Goal: Task Accomplishment & Management: Use online tool/utility

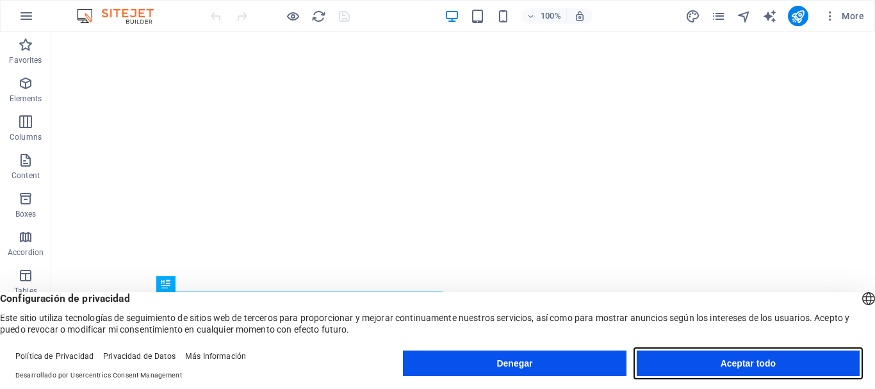
click at [811, 363] on button "Aceptar todo" at bounding box center [748, 363] width 223 height 26
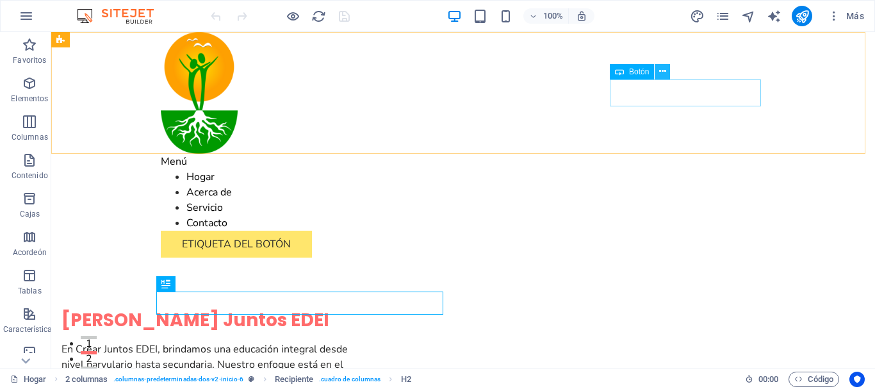
click at [663, 70] on icon at bounding box center [662, 71] width 7 height 13
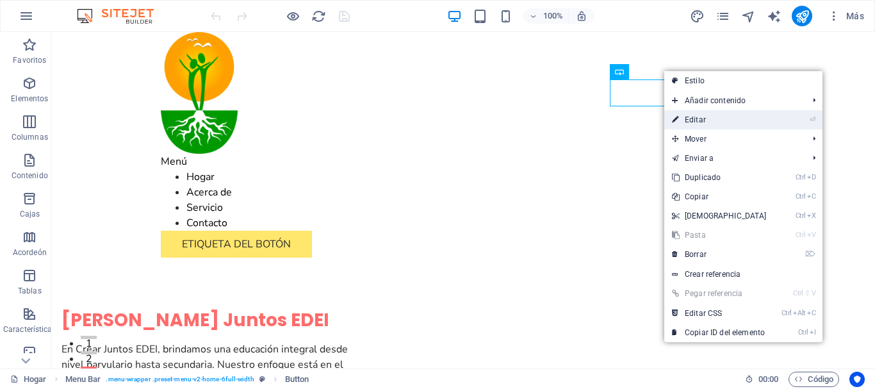
click at [687, 124] on font "Editar" at bounding box center [695, 119] width 21 height 9
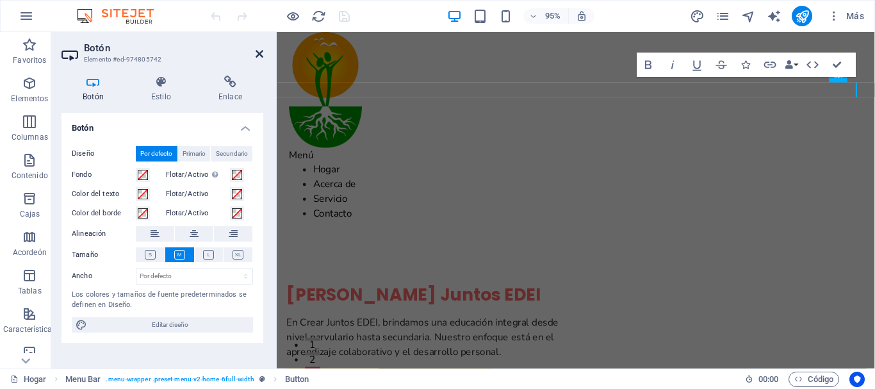
click at [261, 54] on icon at bounding box center [260, 54] width 8 height 10
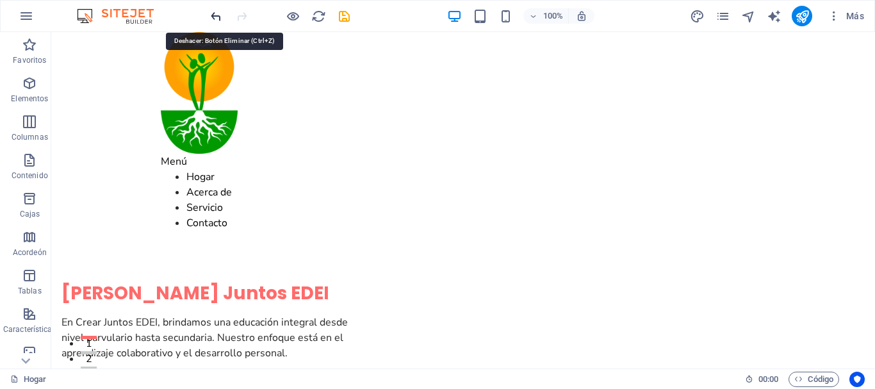
click at [214, 19] on icon "deshacer" at bounding box center [216, 16] width 15 height 15
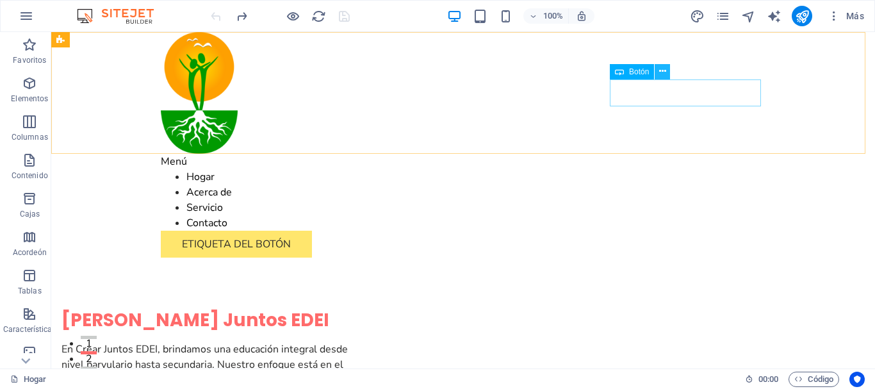
click at [663, 69] on icon at bounding box center [662, 71] width 7 height 13
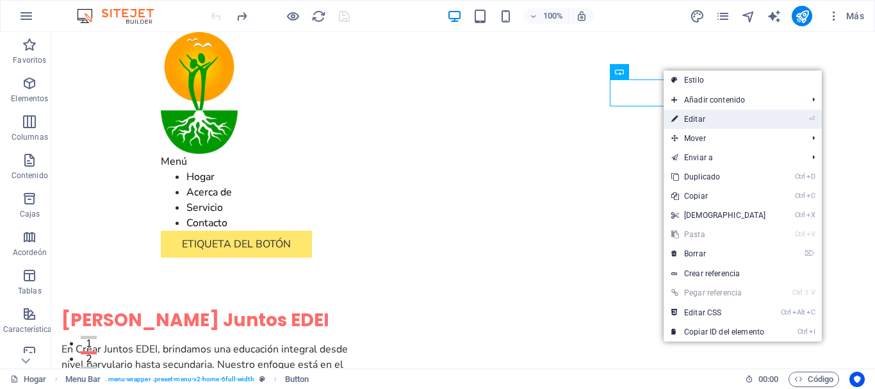
click at [687, 123] on font "Editar" at bounding box center [694, 119] width 21 height 9
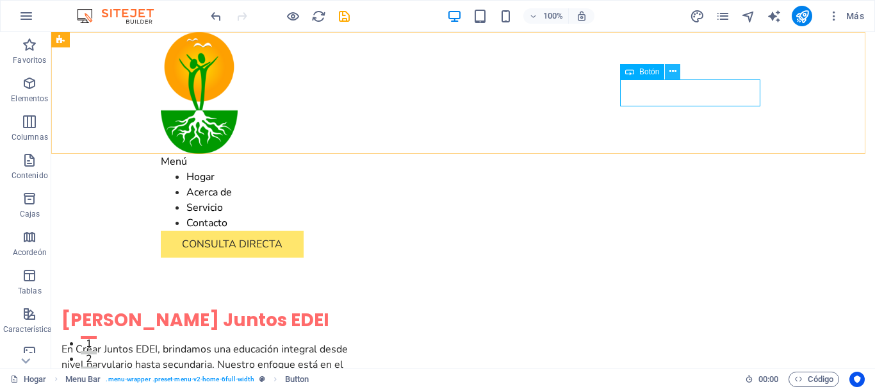
click at [674, 69] on icon at bounding box center [673, 71] width 7 height 13
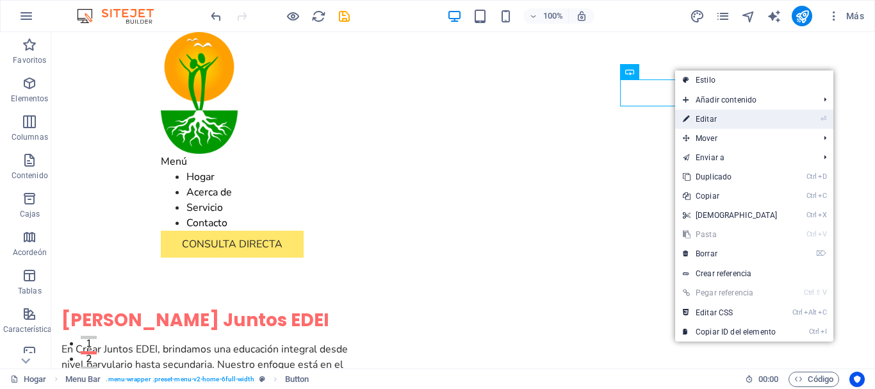
click at [704, 119] on font "Editar" at bounding box center [706, 119] width 21 height 9
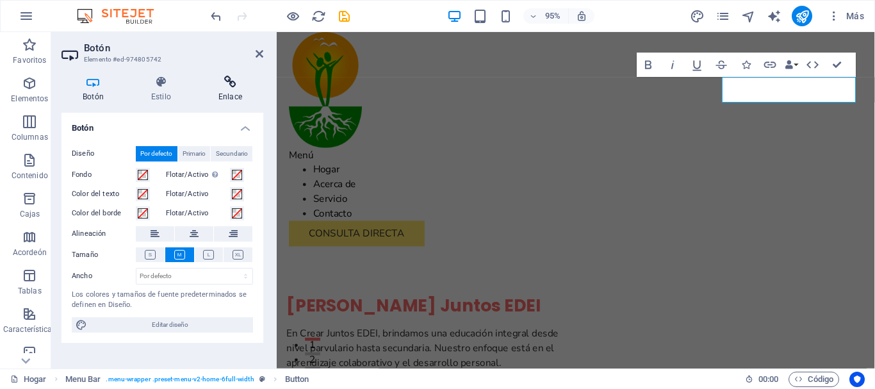
click at [226, 89] on h4 "Enlace" at bounding box center [230, 89] width 66 height 27
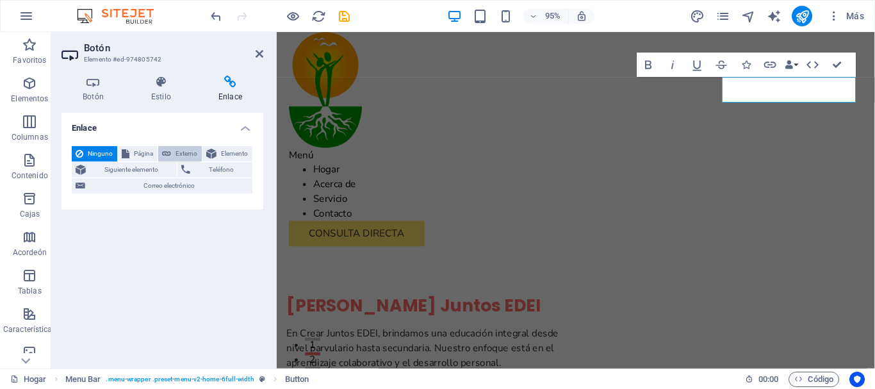
click at [182, 154] on font "Externo" at bounding box center [187, 153] width 22 height 7
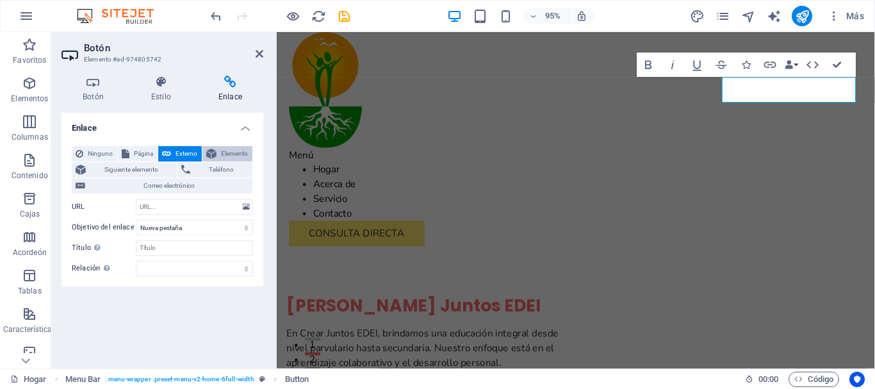
click at [233, 151] on font "Elemento" at bounding box center [234, 153] width 27 height 7
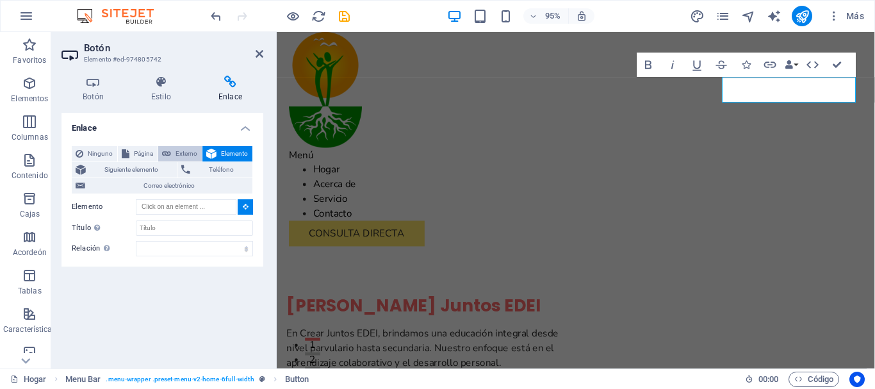
click at [183, 152] on font "Externo" at bounding box center [187, 153] width 22 height 7
select select "blank"
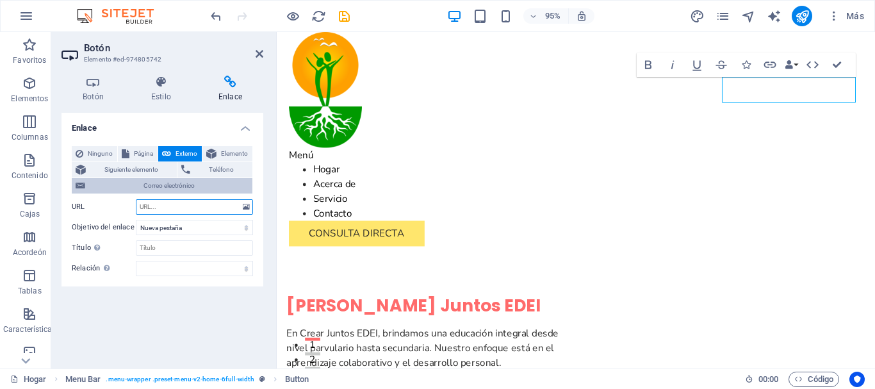
paste input "[URL][DOMAIN_NAME]"
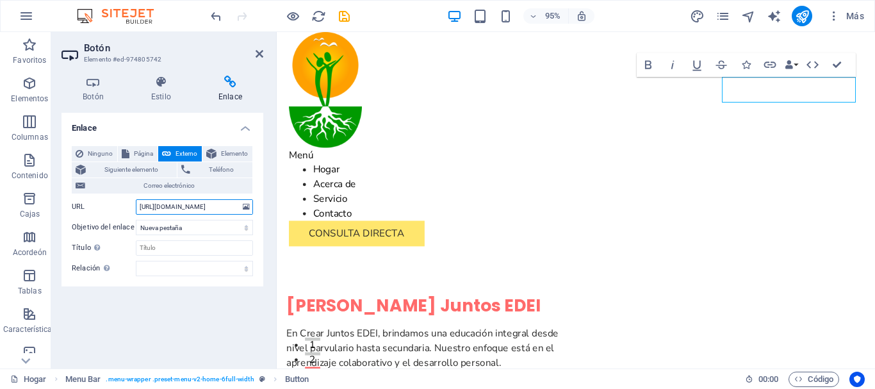
type input "[URL][DOMAIN_NAME]"
click at [218, 309] on div "Enlace Ninguno Página Externo Elemento Siguiente elemento Teléfono Correo elect…" at bounding box center [163, 235] width 202 height 245
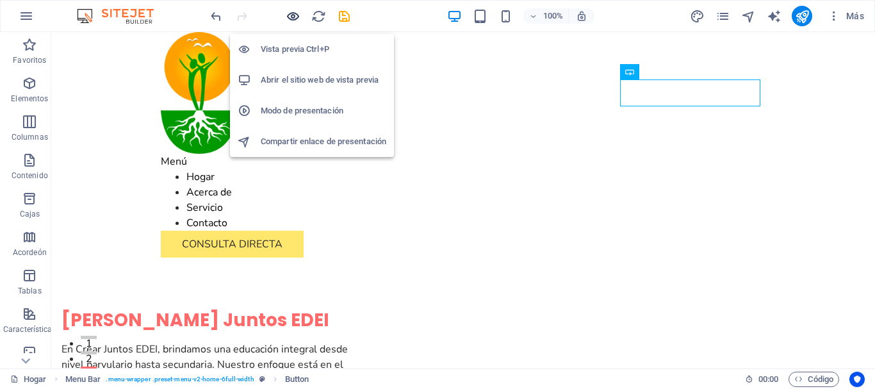
click at [290, 17] on icon "button" at bounding box center [293, 16] width 15 height 15
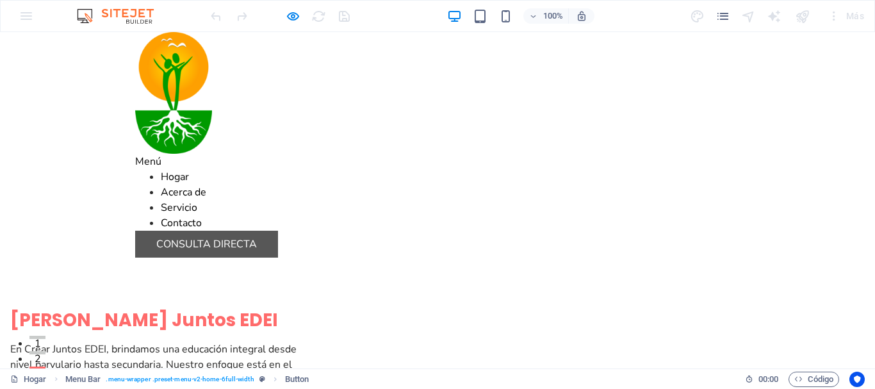
click at [257, 237] on font "CONSULTA DIRECTA" at bounding box center [206, 244] width 101 height 14
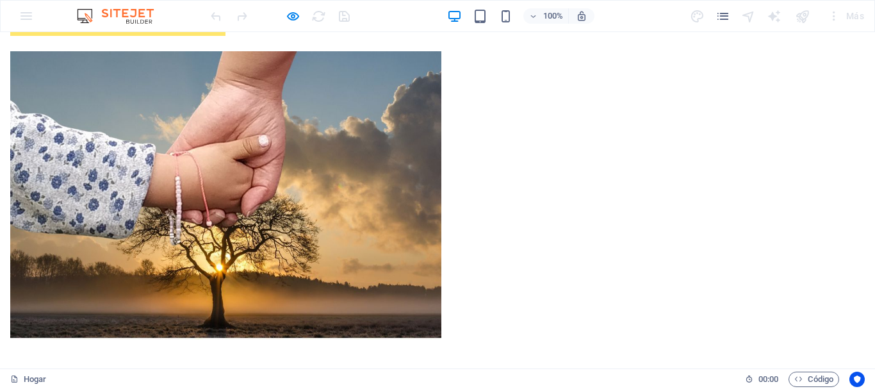
scroll to position [682, 0]
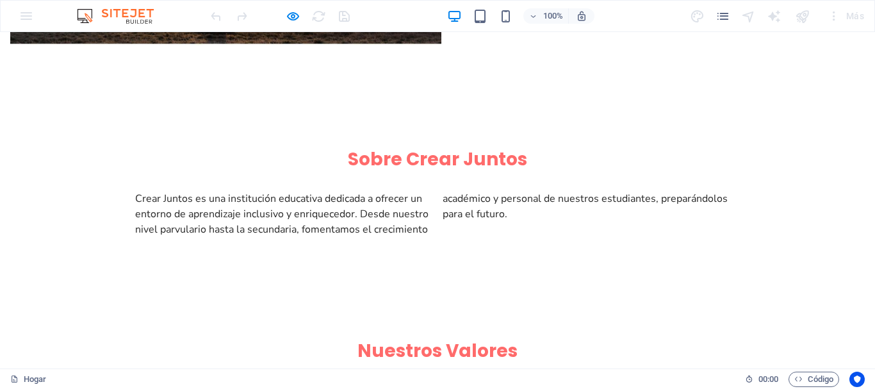
click at [875, 18] on header "100% Más" at bounding box center [437, 16] width 875 height 32
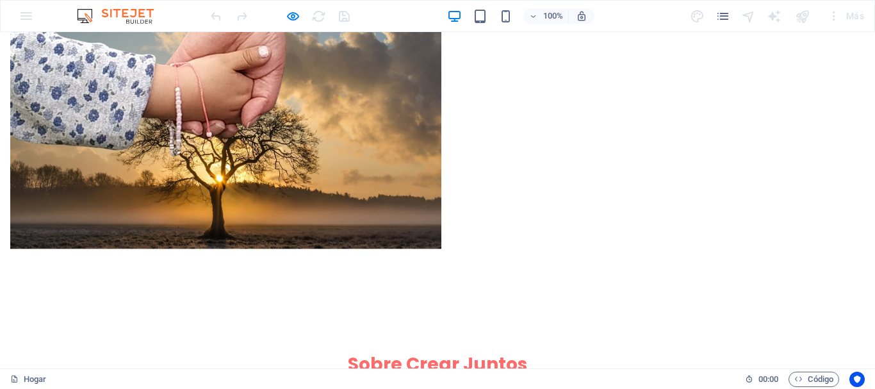
scroll to position [0, 0]
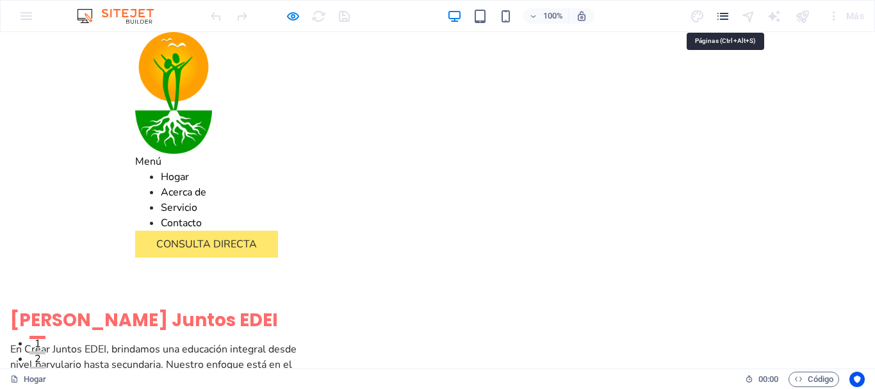
click at [726, 15] on icon "páginas" at bounding box center [723, 16] width 15 height 15
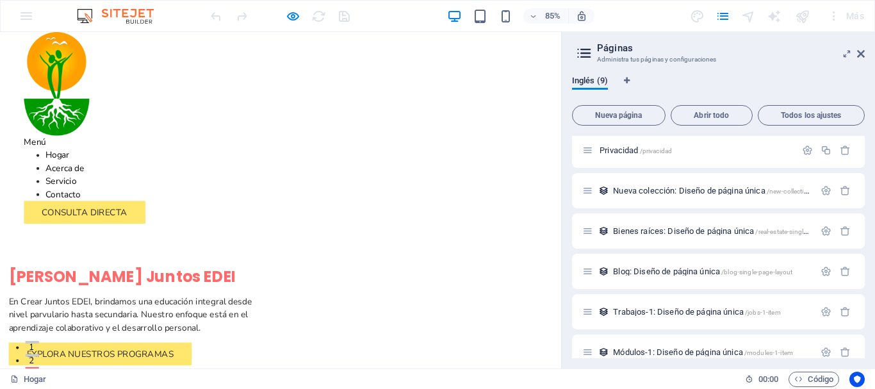
scroll to position [141, 0]
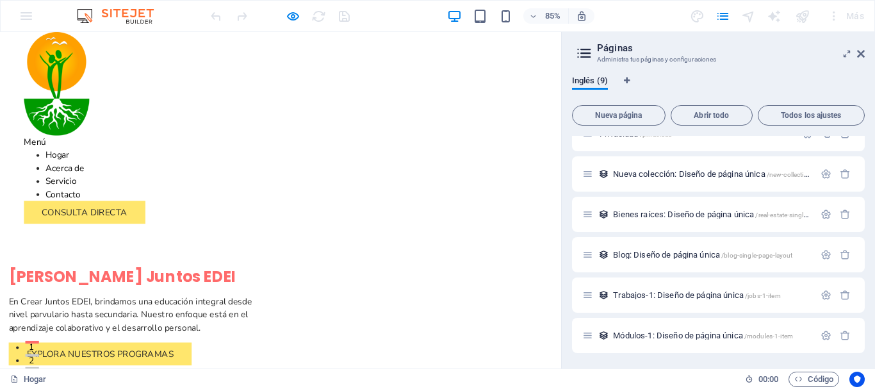
drag, startPoint x: 860, startPoint y: 318, endPoint x: 864, endPoint y: 288, distance: 29.7
click at [864, 288] on div "Hogar / Subpágina /subpágina Aviso legal /aviso-legal Privacidad /privacidad Nu…" at bounding box center [718, 247] width 293 height 222
click at [701, 259] on div "Blog: Diseño de página única /blog-single-page-layout" at bounding box center [698, 254] width 232 height 15
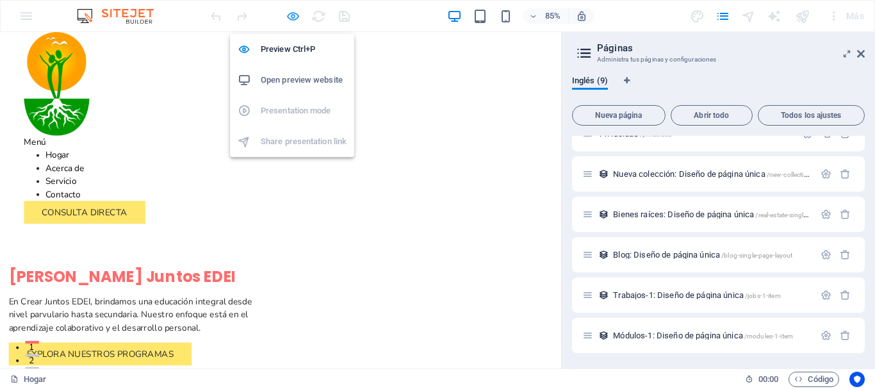
click at [295, 17] on icon "button" at bounding box center [293, 16] width 15 height 15
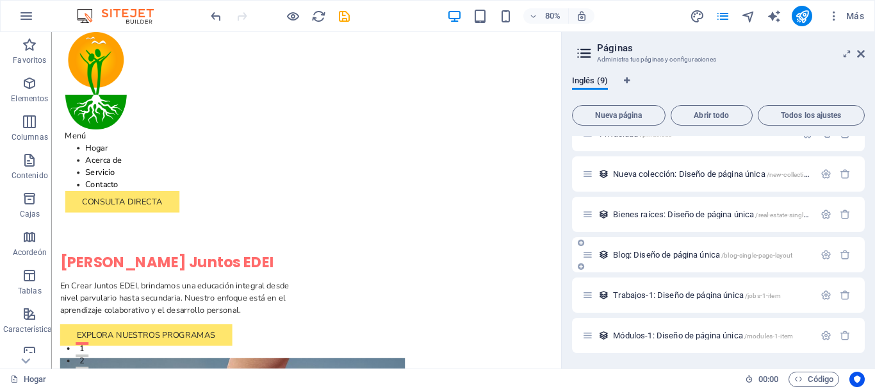
click at [651, 258] on font "Blog: Diseño de página única" at bounding box center [666, 255] width 107 height 10
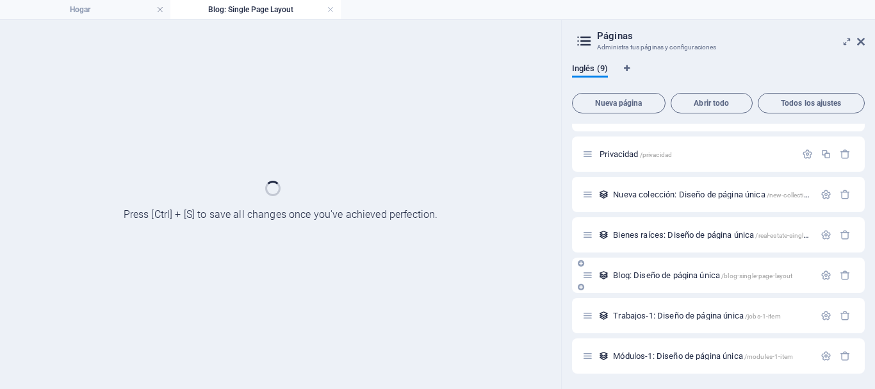
scroll to position [108, 0]
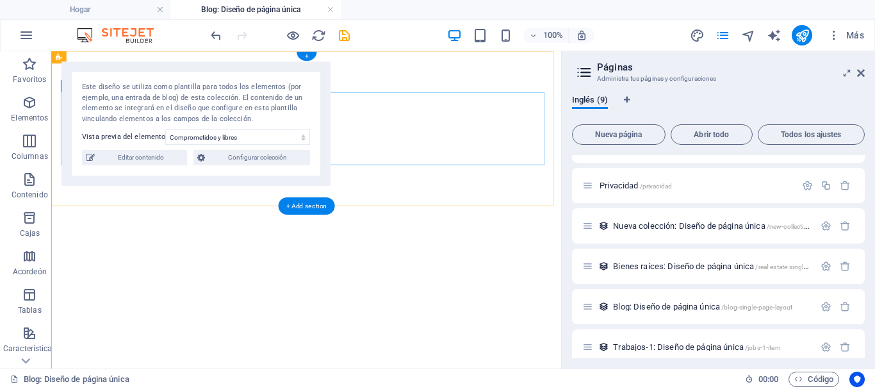
select select "68d47d14cd189cb9170e6b9e"
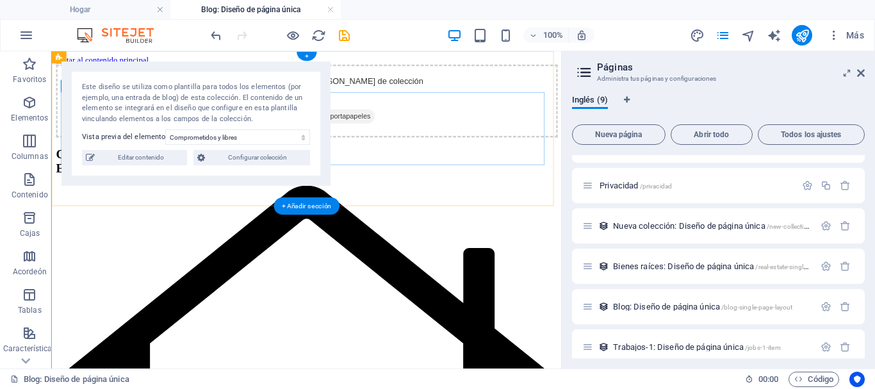
scroll to position [0, 0]
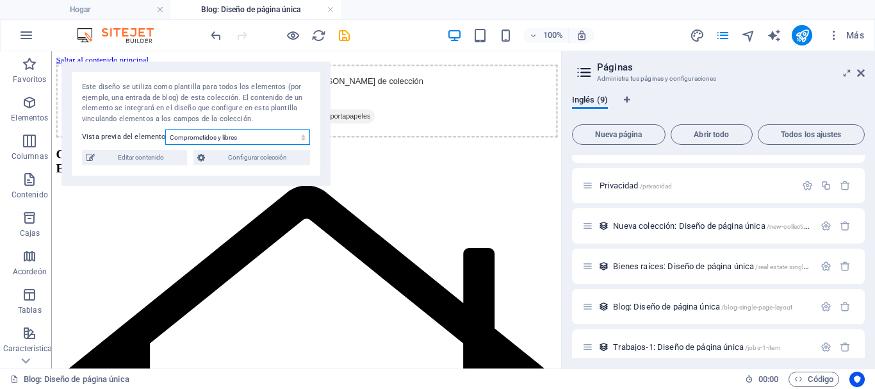
click at [295, 136] on select "Comprometidos y libres Fundación [PERSON_NAME] Blog Post 4 Blog Post 3 Blog Pos…" at bounding box center [237, 136] width 145 height 15
click at [261, 117] on div "Este diseño se utiliza como plantilla para todos los elementos (por ejemplo, un…" at bounding box center [196, 103] width 228 height 42
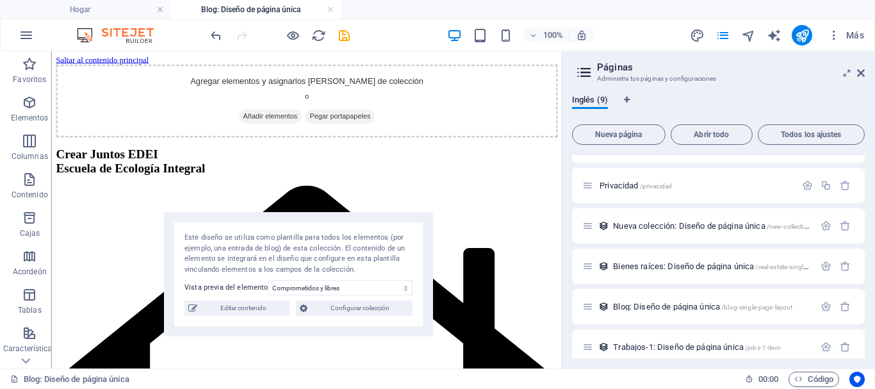
drag, startPoint x: 335, startPoint y: 93, endPoint x: 397, endPoint y: 236, distance: 156.4
click at [397, 236] on font "Este diseño se utiliza como plantilla para todos los elementos (por ejemplo, un…" at bounding box center [295, 253] width 220 height 40
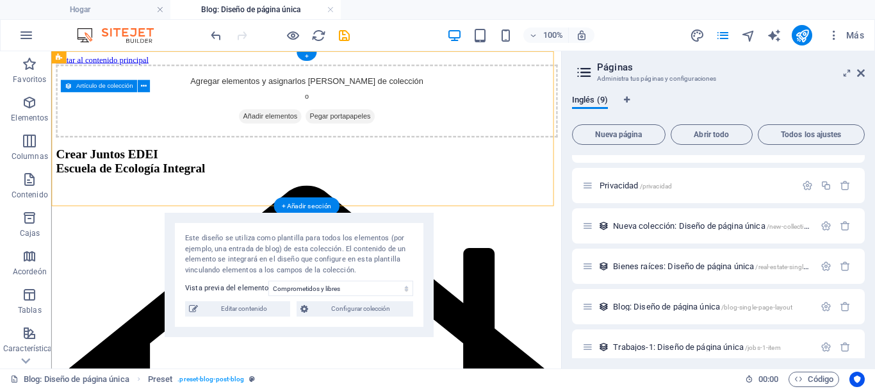
drag, startPoint x: 485, startPoint y: 122, endPoint x: 559, endPoint y: 145, distance: 77.2
click at [559, 145] on div "Agregar elementos y asignarlos [PERSON_NAME] de colección o Añadir elementos Pe…" at bounding box center [369, 113] width 627 height 91
drag, startPoint x: 385, startPoint y: 82, endPoint x: 384, endPoint y: 109, distance: 26.9
click at [384, 109] on div "Agregar elementos y asignarlos [PERSON_NAME] de colección o Añadir elementos Pe…" at bounding box center [369, 113] width 627 height 91
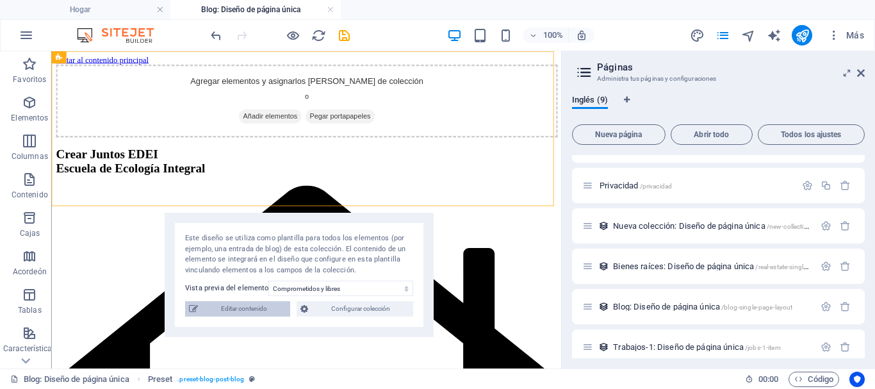
click at [263, 309] on font "Editar contenido" at bounding box center [244, 308] width 46 height 7
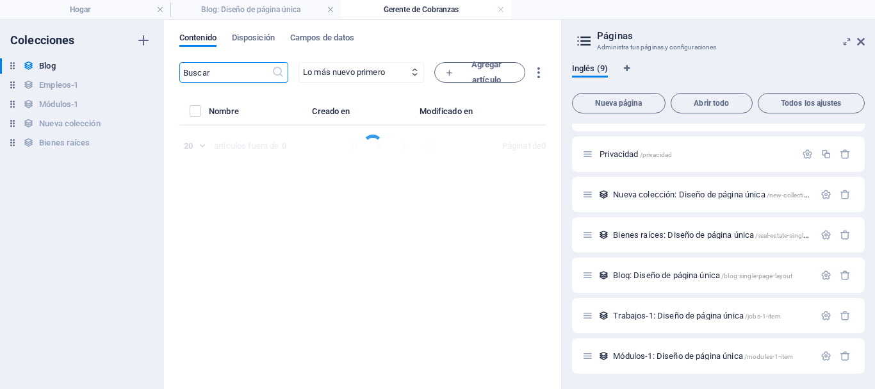
select select "Category 2"
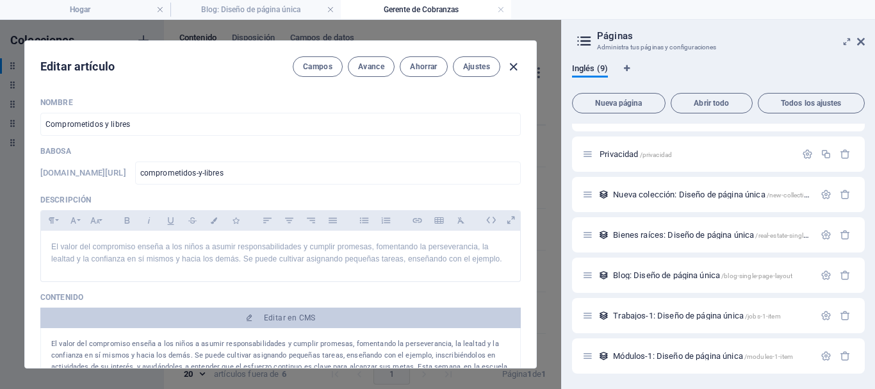
click at [510, 69] on icon "button" at bounding box center [513, 67] width 15 height 15
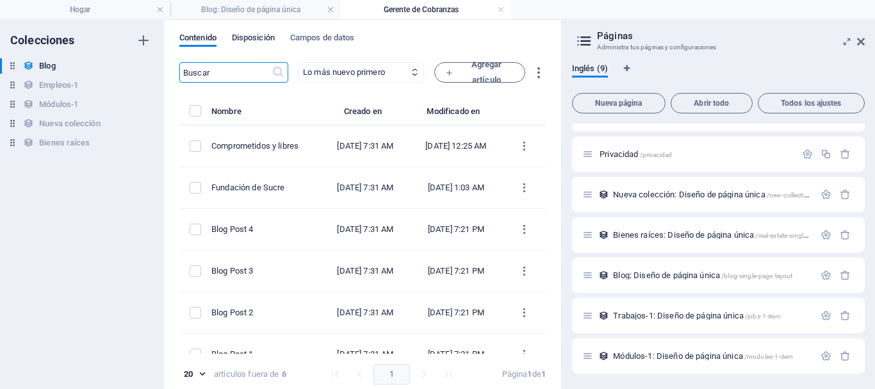
click at [245, 38] on font "Disposición" at bounding box center [253, 38] width 43 height 10
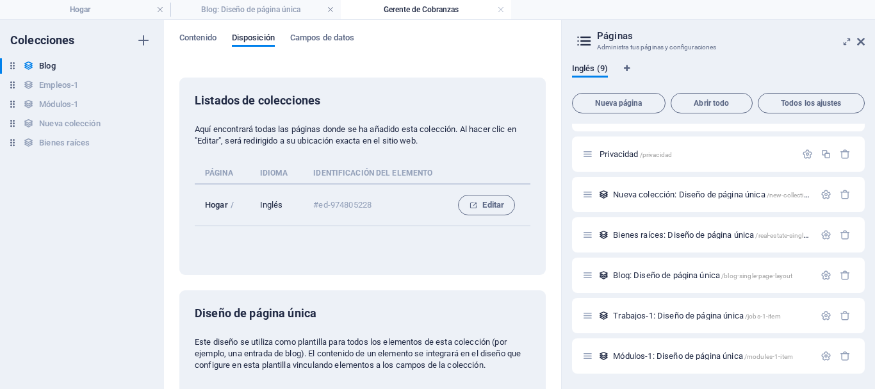
scroll to position [33, 0]
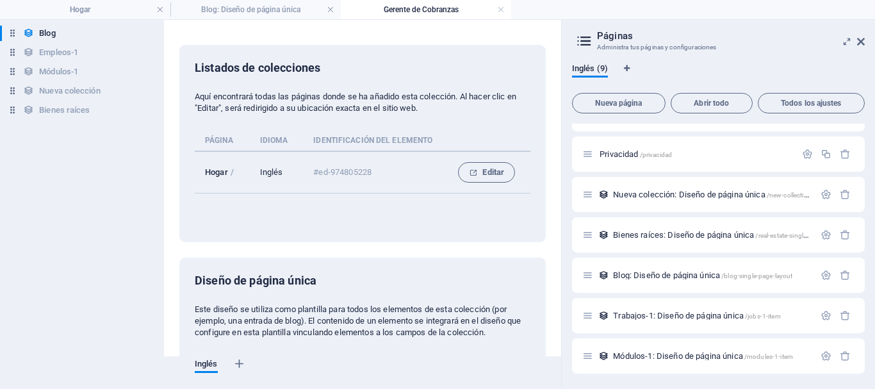
drag, startPoint x: 563, startPoint y: 235, endPoint x: 566, endPoint y: 283, distance: 48.2
click at [566, 283] on aside "Páginas Administra tus páginas y configuraciones Inglés (9) Nueva página Abrir …" at bounding box center [718, 204] width 314 height 369
drag, startPoint x: 566, startPoint y: 284, endPoint x: 561, endPoint y: 124, distance: 160.3
click at [561, 124] on div "Hogar Blog: Diseño de página única Gerente de Cobranzas Favoritos Elementos Col…" at bounding box center [437, 204] width 875 height 370
drag, startPoint x: 558, startPoint y: 66, endPoint x: 561, endPoint y: 33, distance: 33.4
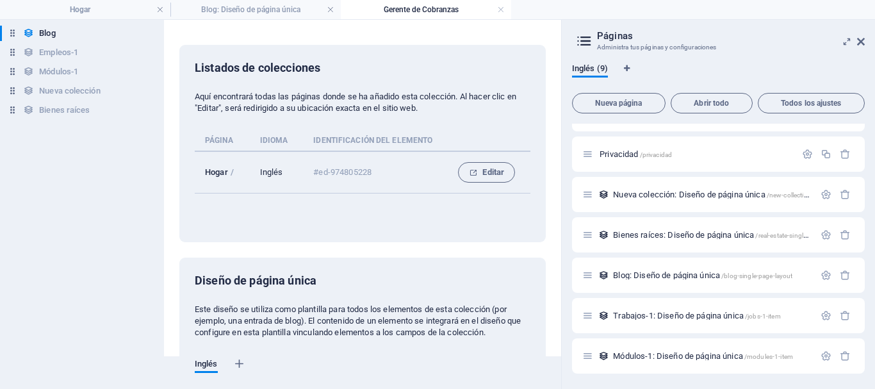
click at [561, 33] on div "Colecciones Blog Blog Jobs-1 Empleos-1 Modules-1 Módulos-1 New Collection Nueva…" at bounding box center [280, 204] width 561 height 369
click at [51, 34] on font "Blog" at bounding box center [47, 33] width 16 height 10
click at [212, 6] on font "Blog: Diseño de página única" at bounding box center [250, 9] width 99 height 9
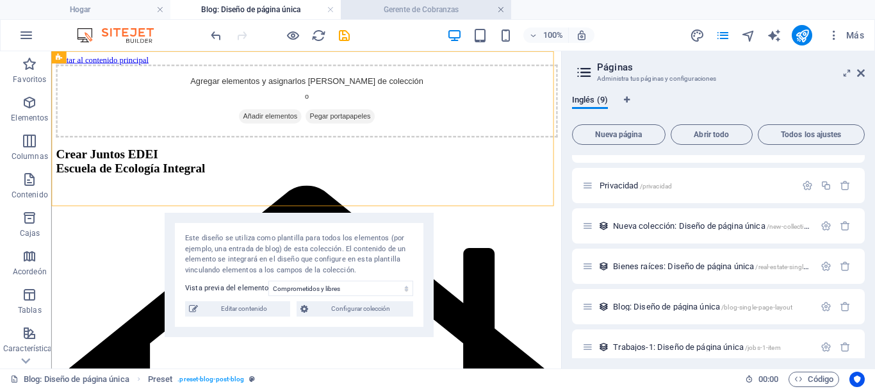
click at [502, 10] on link at bounding box center [501, 10] width 8 height 12
click at [328, 10] on link at bounding box center [331, 10] width 8 height 12
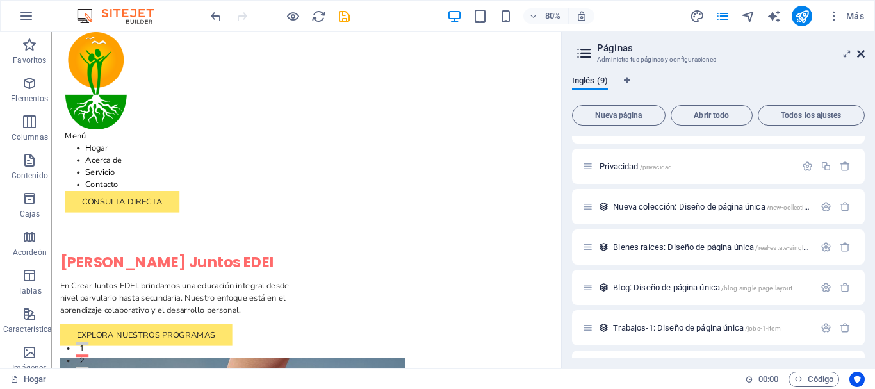
click at [859, 54] on icon at bounding box center [861, 54] width 8 height 10
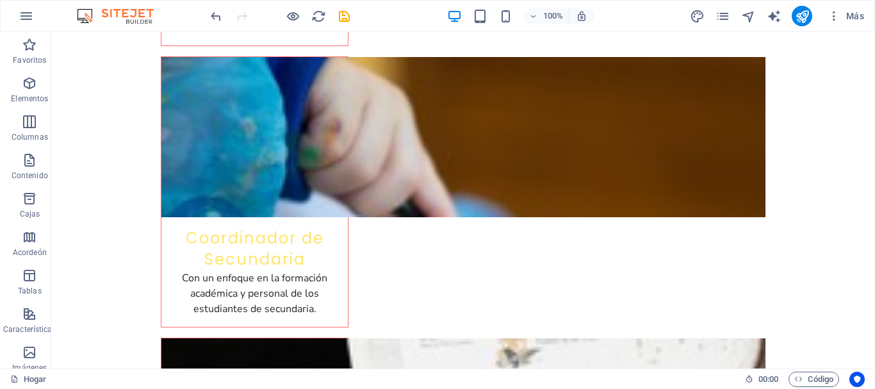
scroll to position [4395, 0]
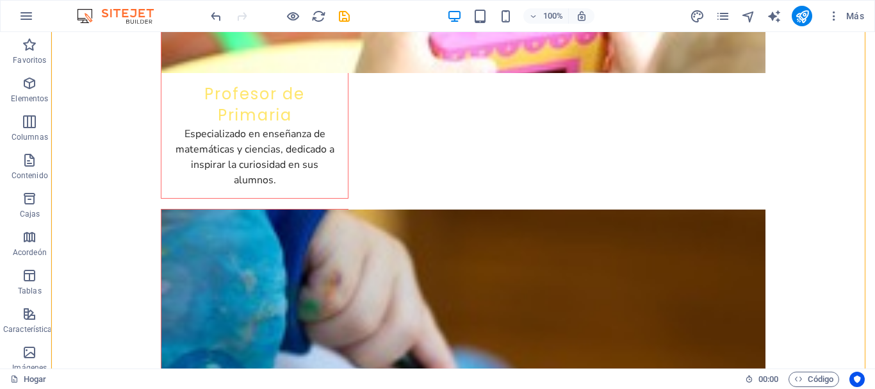
drag, startPoint x: 263, startPoint y: 154, endPoint x: 255, endPoint y: 199, distance: 45.6
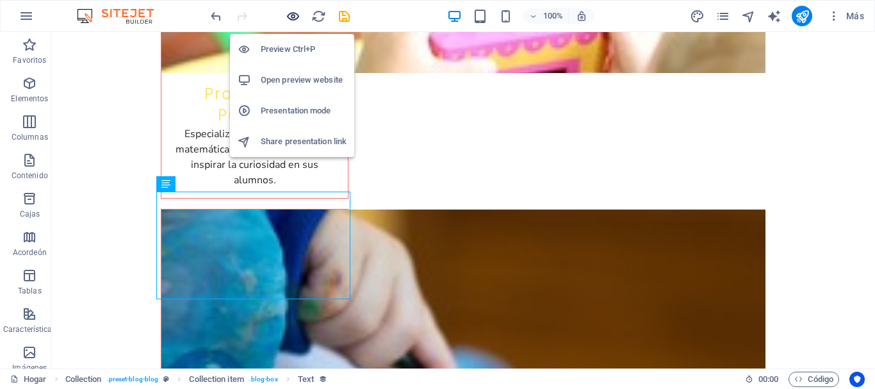
click at [290, 17] on icon "button" at bounding box center [293, 16] width 15 height 15
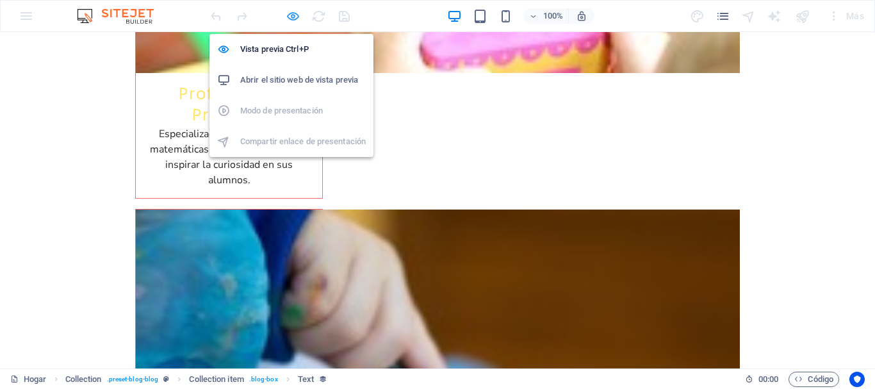
scroll to position [4134, 0]
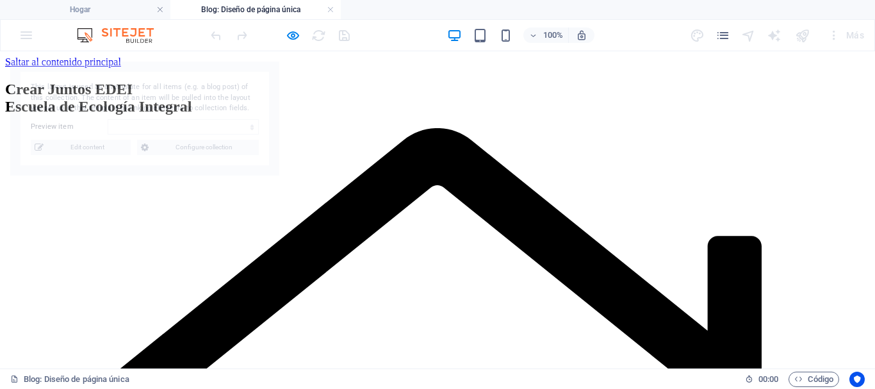
scroll to position [0, 0]
select select "68d47d14cd189cb9170e6b9d"
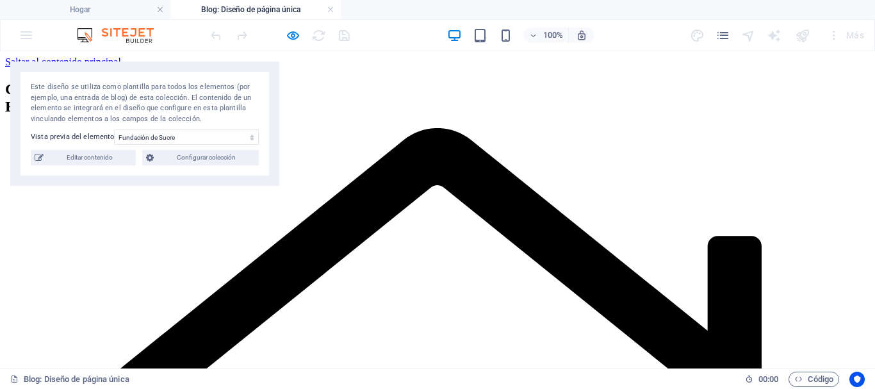
drag, startPoint x: 133, startPoint y: 53, endPoint x: 107, endPoint y: 27, distance: 36.7
drag, startPoint x: 350, startPoint y: 42, endPoint x: 242, endPoint y: 21, distance: 111.0
click at [242, 21] on div "100% Más" at bounding box center [438, 35] width 874 height 31
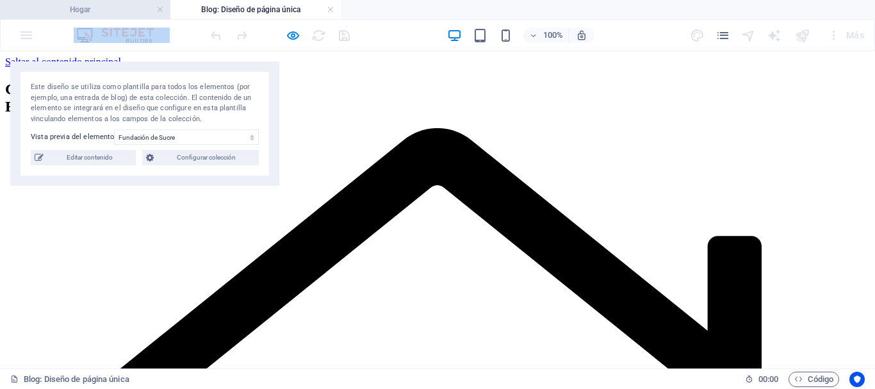
click at [94, 12] on h4 "Hogar" at bounding box center [85, 10] width 170 height 14
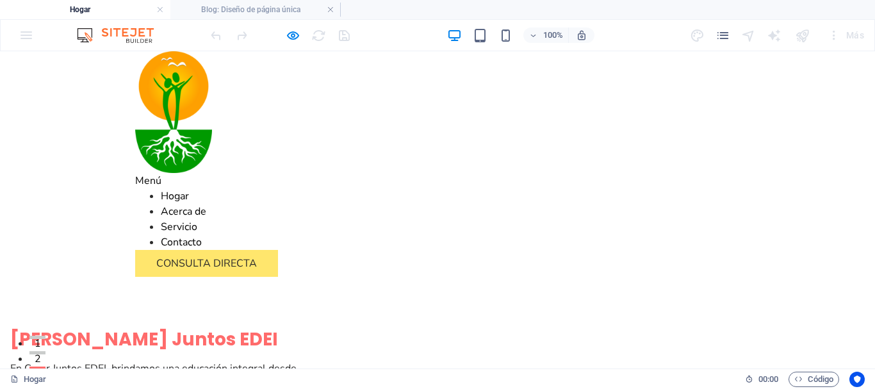
scroll to position [4173, 0]
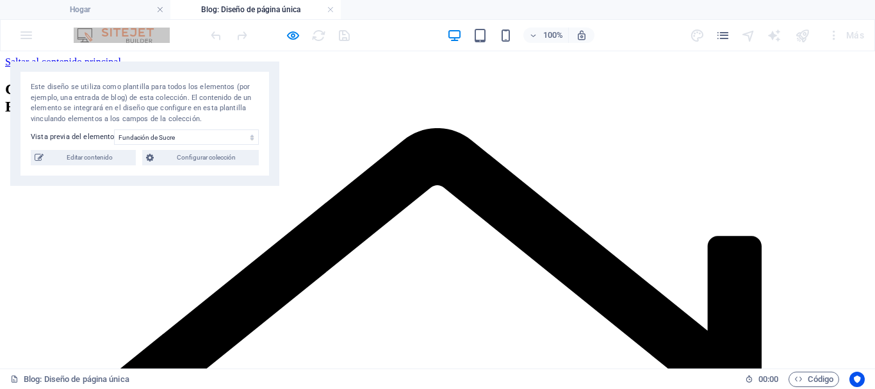
scroll to position [0, 0]
click at [109, 6] on h4 "Hogar" at bounding box center [85, 10] width 170 height 14
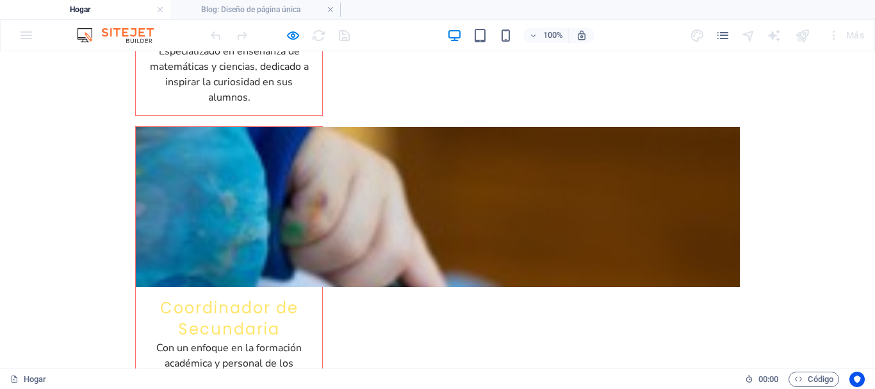
scroll to position [4212, 0]
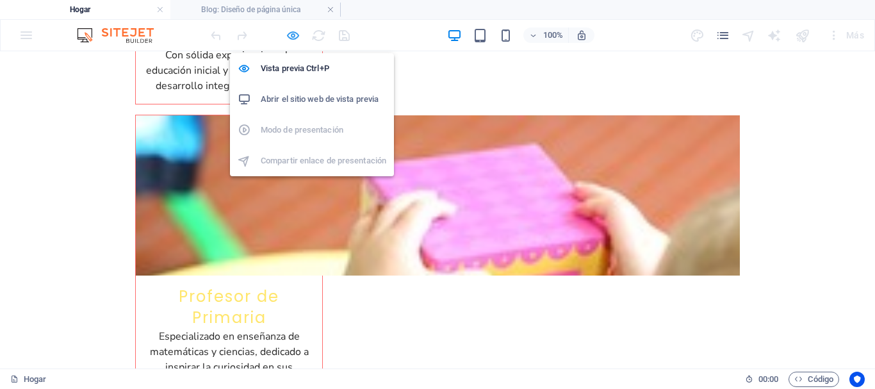
click at [291, 35] on icon "button" at bounding box center [293, 35] width 15 height 15
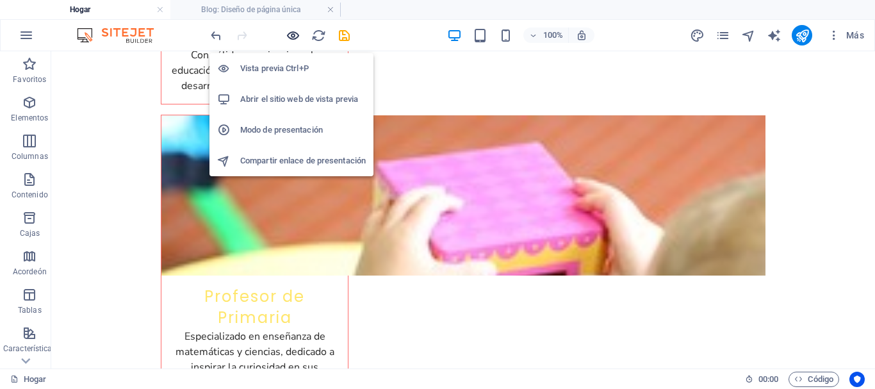
scroll to position [4474, 0]
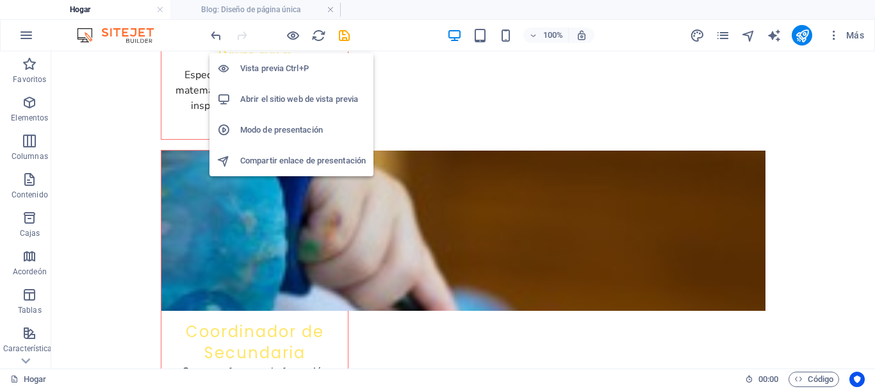
drag, startPoint x: 281, startPoint y: 107, endPoint x: 215, endPoint y: 95, distance: 67.6
click at [215, 95] on li "Abrir el sitio web de vista previa" at bounding box center [292, 99] width 164 height 31
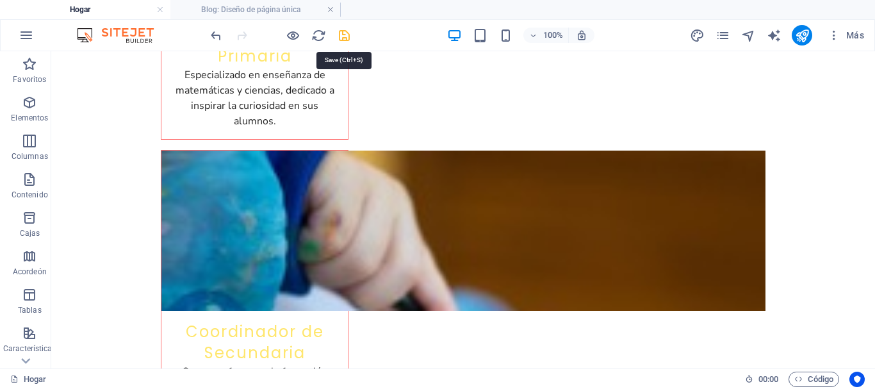
click at [343, 29] on icon "ahorrar" at bounding box center [344, 35] width 15 height 15
checkbox input "false"
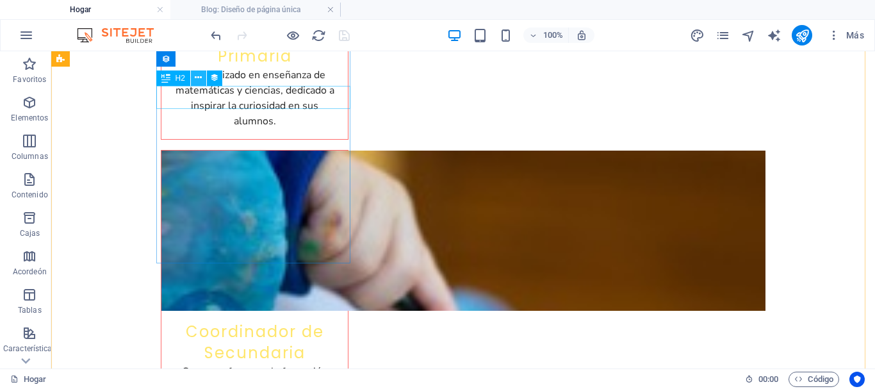
click at [198, 74] on icon at bounding box center [198, 77] width 7 height 13
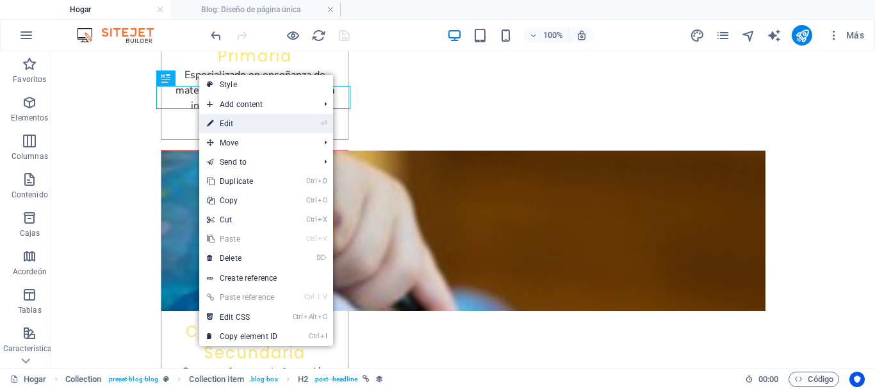
click at [227, 122] on link "⏎ Edit" at bounding box center [242, 123] width 86 height 19
select select "name"
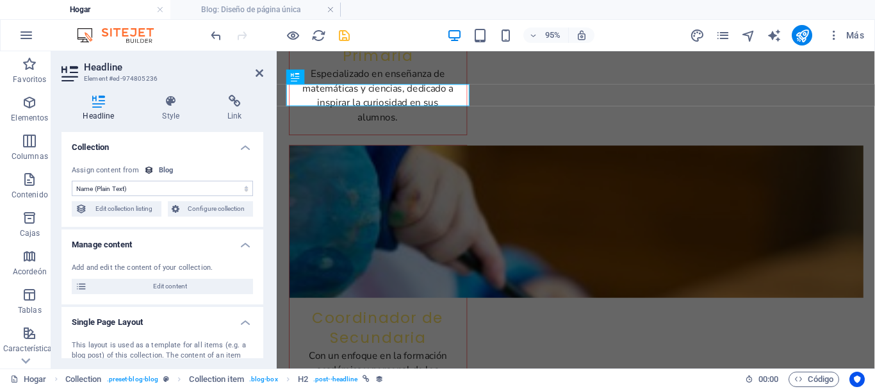
scroll to position [4434, 0]
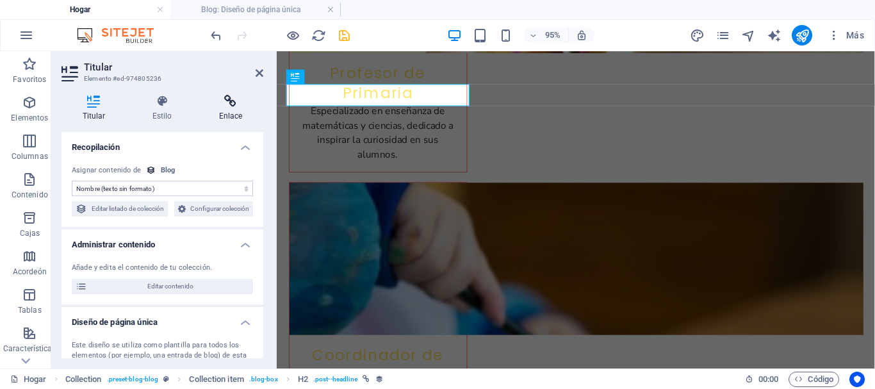
click at [229, 115] on font "Enlace" at bounding box center [231, 115] width 24 height 9
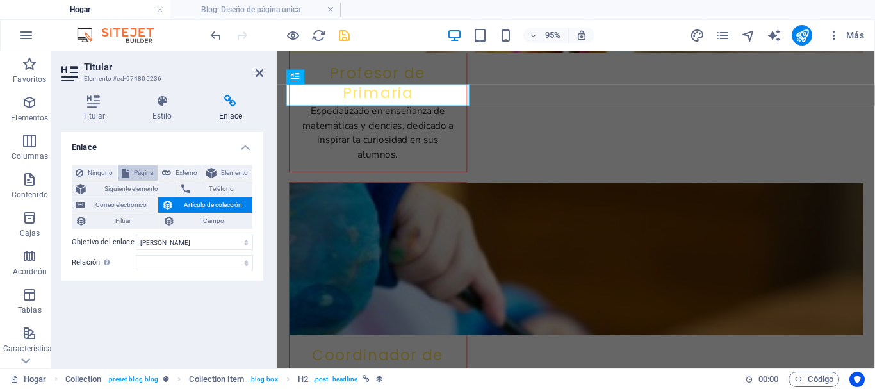
click at [144, 173] on font "Página" at bounding box center [143, 172] width 19 height 7
select select
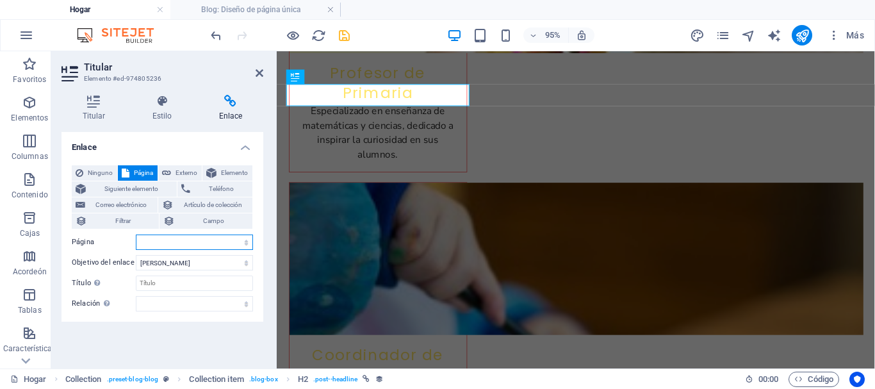
click at [235, 243] on select "Hogar Subpágina Aviso legal Privacidad" at bounding box center [194, 242] width 117 height 15
click at [210, 239] on select "Hogar Subpágina Aviso legal Privacidad" at bounding box center [194, 242] width 117 height 15
click at [254, 71] on h2 "Titular" at bounding box center [173, 68] width 179 height 12
click at [259, 76] on icon at bounding box center [260, 73] width 8 height 10
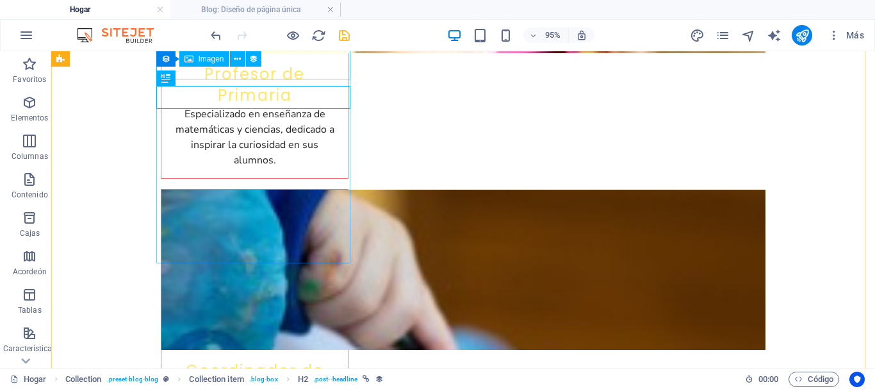
scroll to position [4474, 0]
